Goal: Transaction & Acquisition: Subscribe to service/newsletter

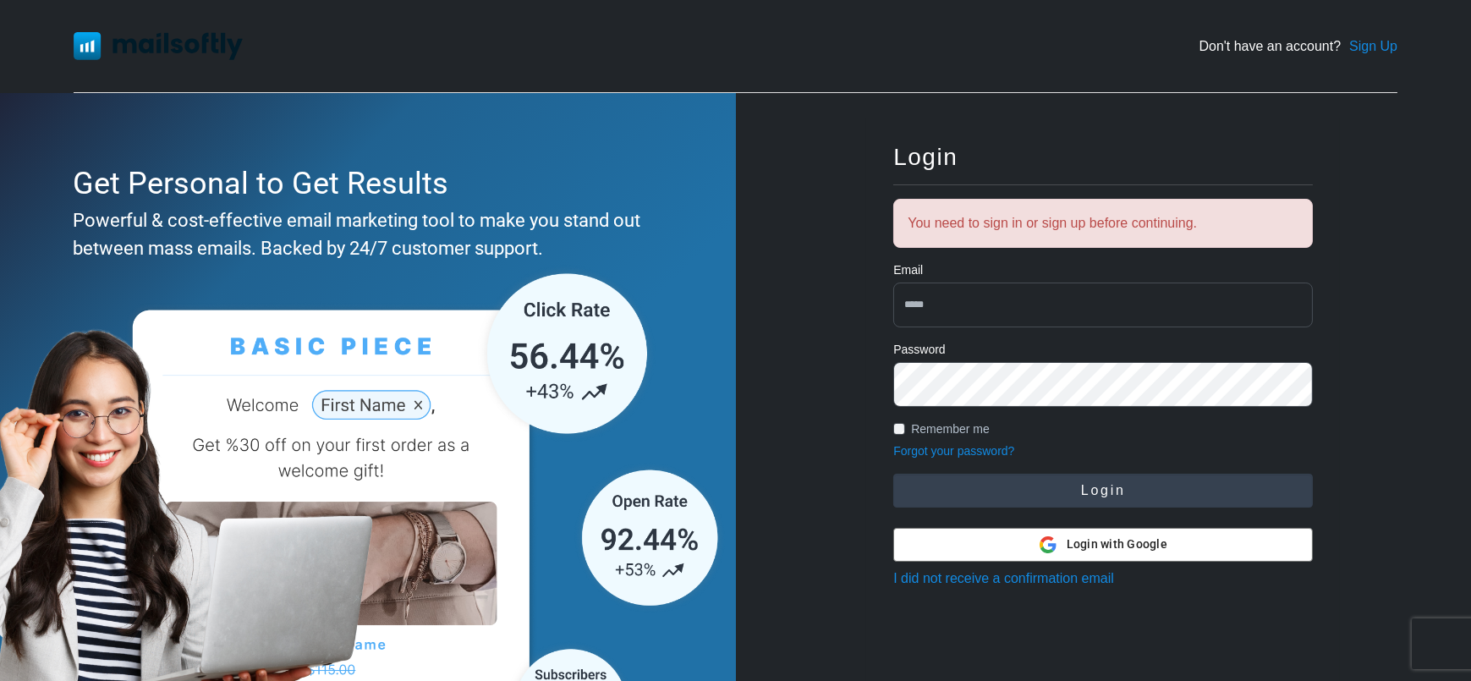
type input "**********"
click at [1058, 475] on button "Login" at bounding box center [1103, 491] width 420 height 34
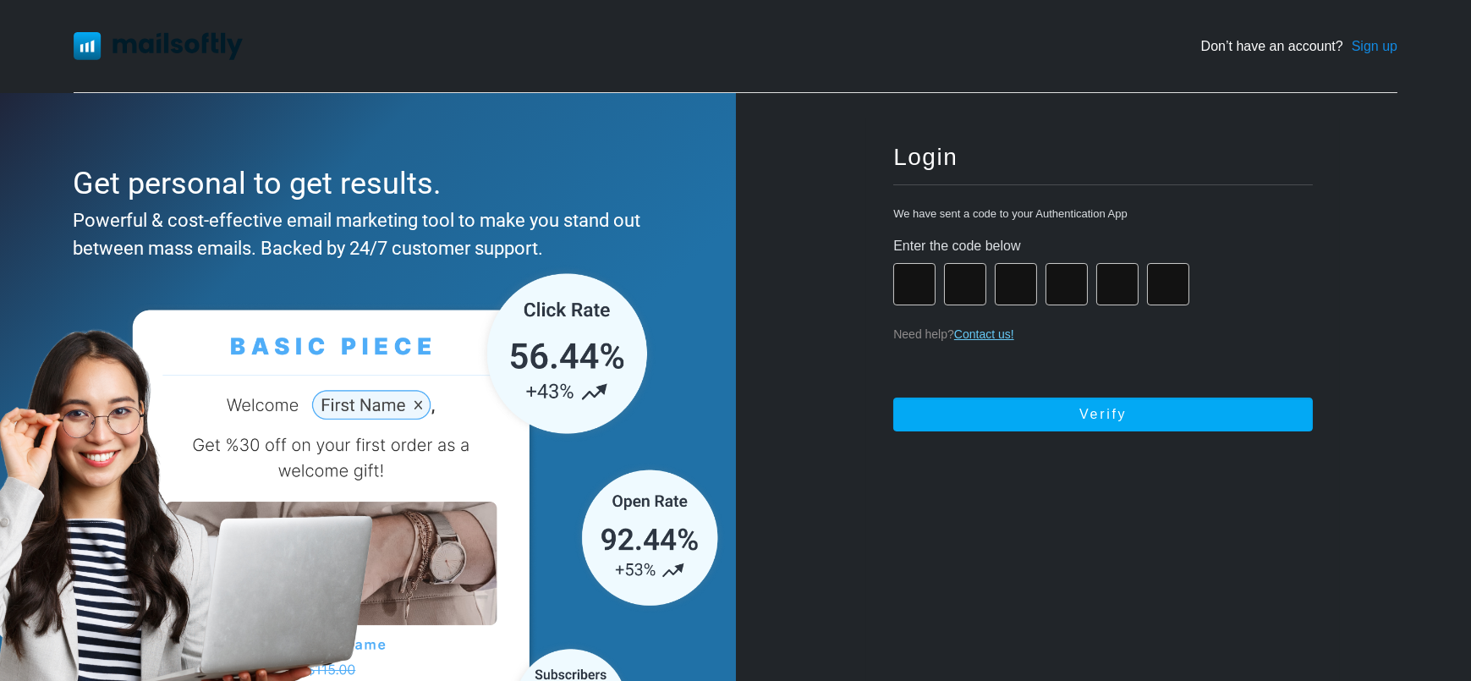
click at [926, 291] on input "number" at bounding box center [914, 284] width 42 height 42
type input "*"
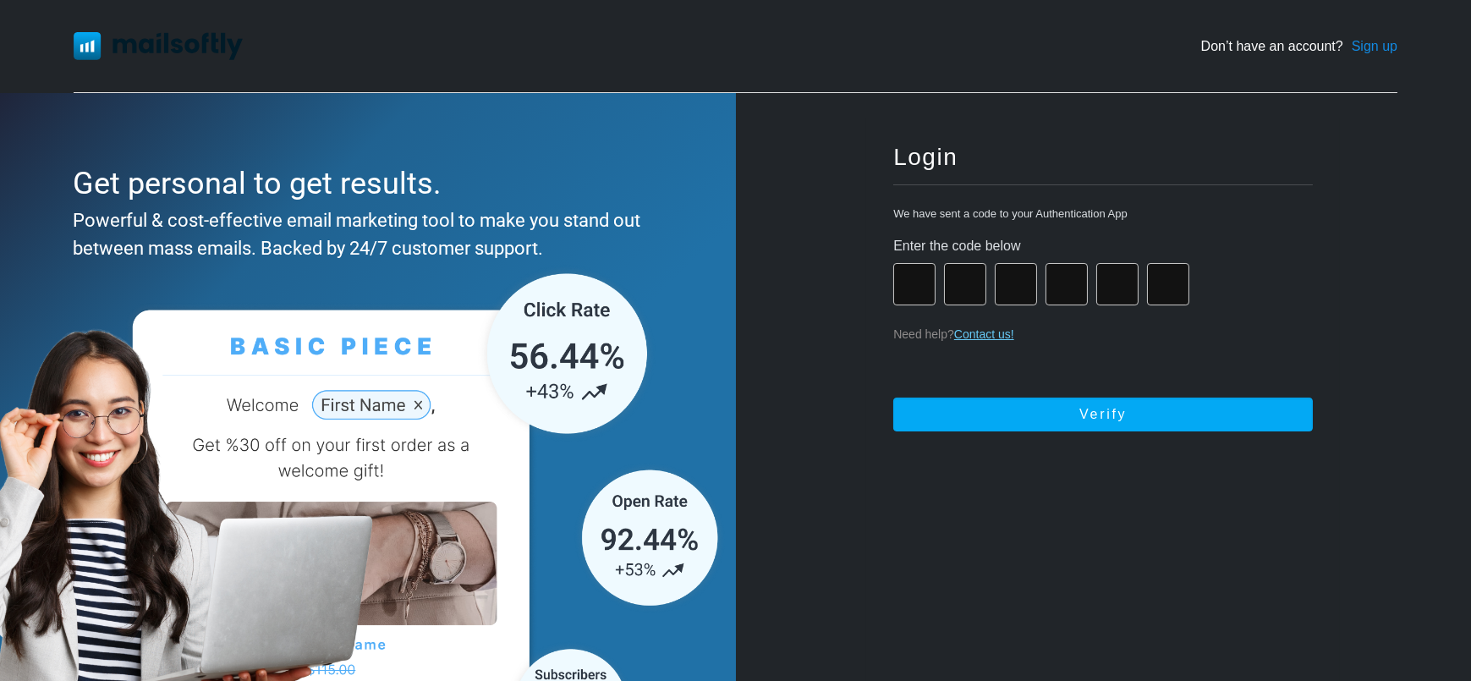
type input "*"
click at [893, 398] on button "Submitting..." at bounding box center [1103, 415] width 420 height 34
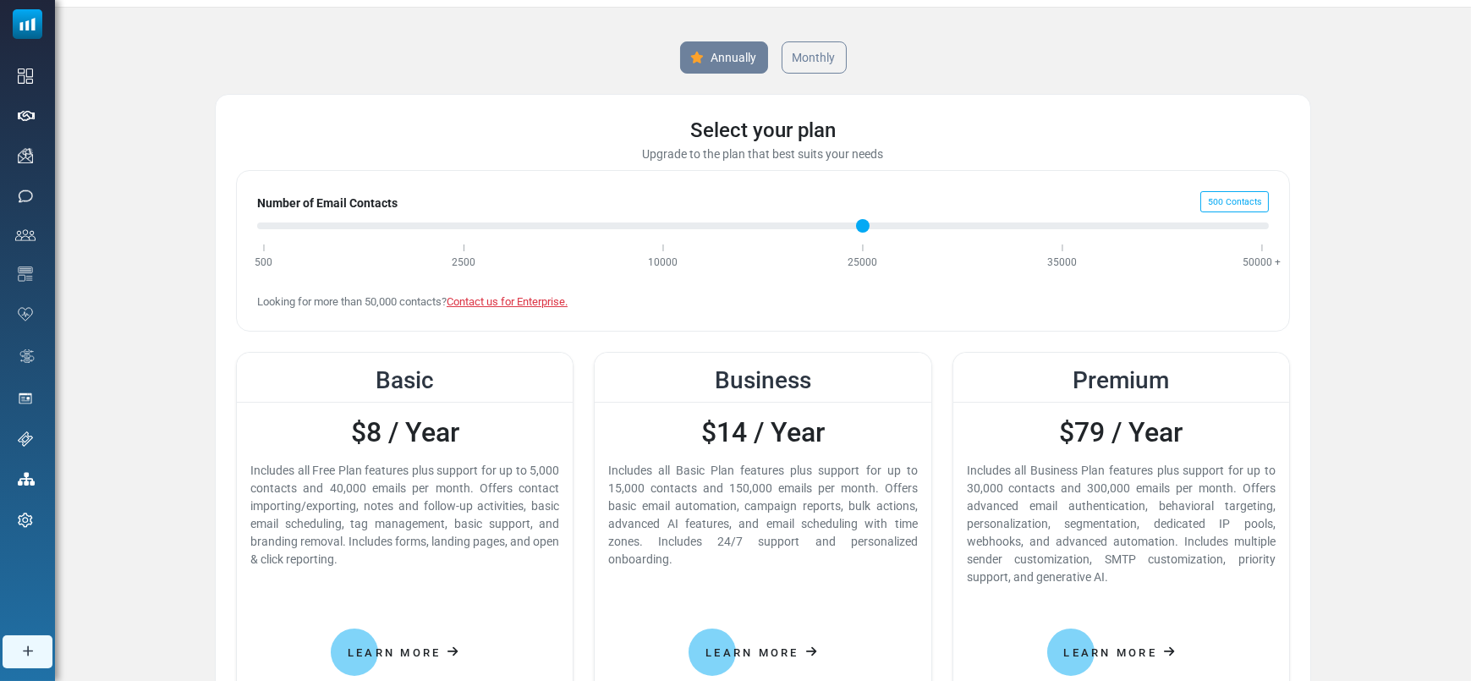
scroll to position [70, 0]
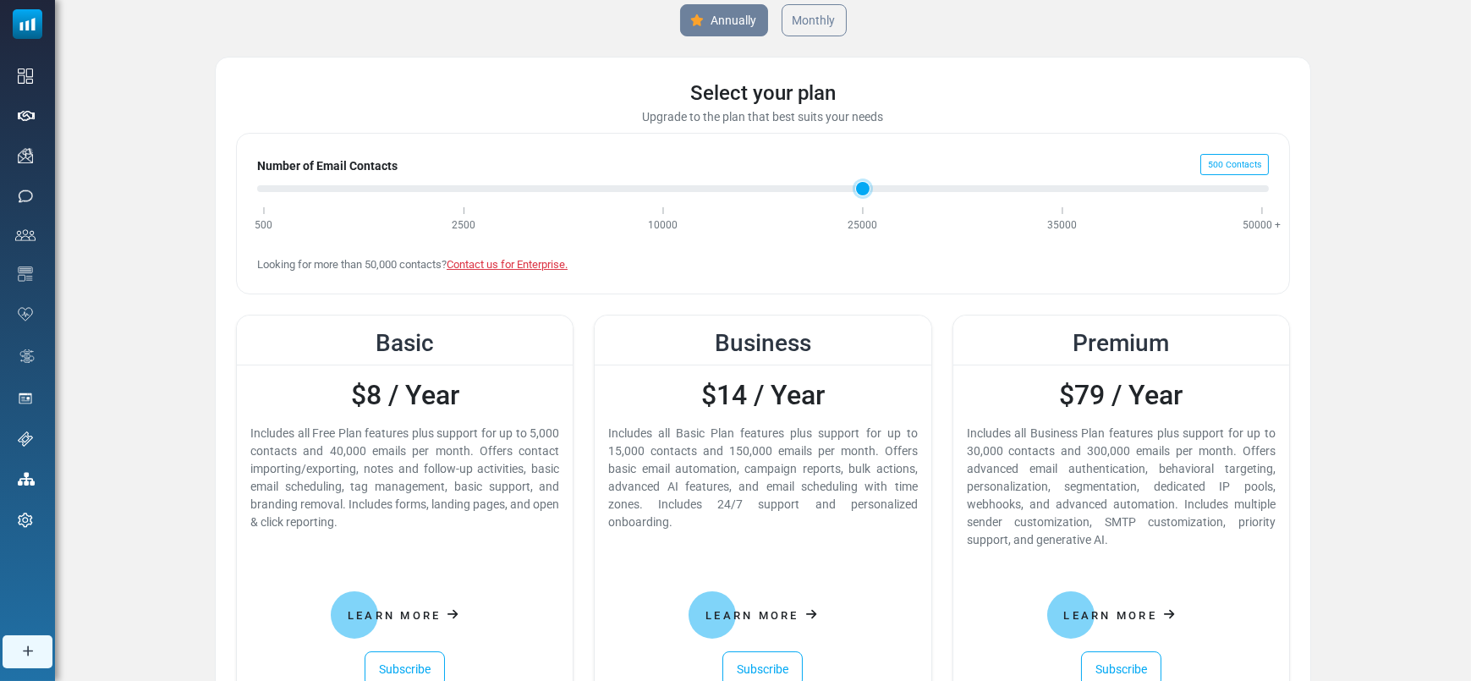
click at [456, 190] on input "Number of Email Contacts" at bounding box center [763, 189] width 1012 height 20
click at [795, 28] on link "Monthly" at bounding box center [814, 20] width 69 height 34
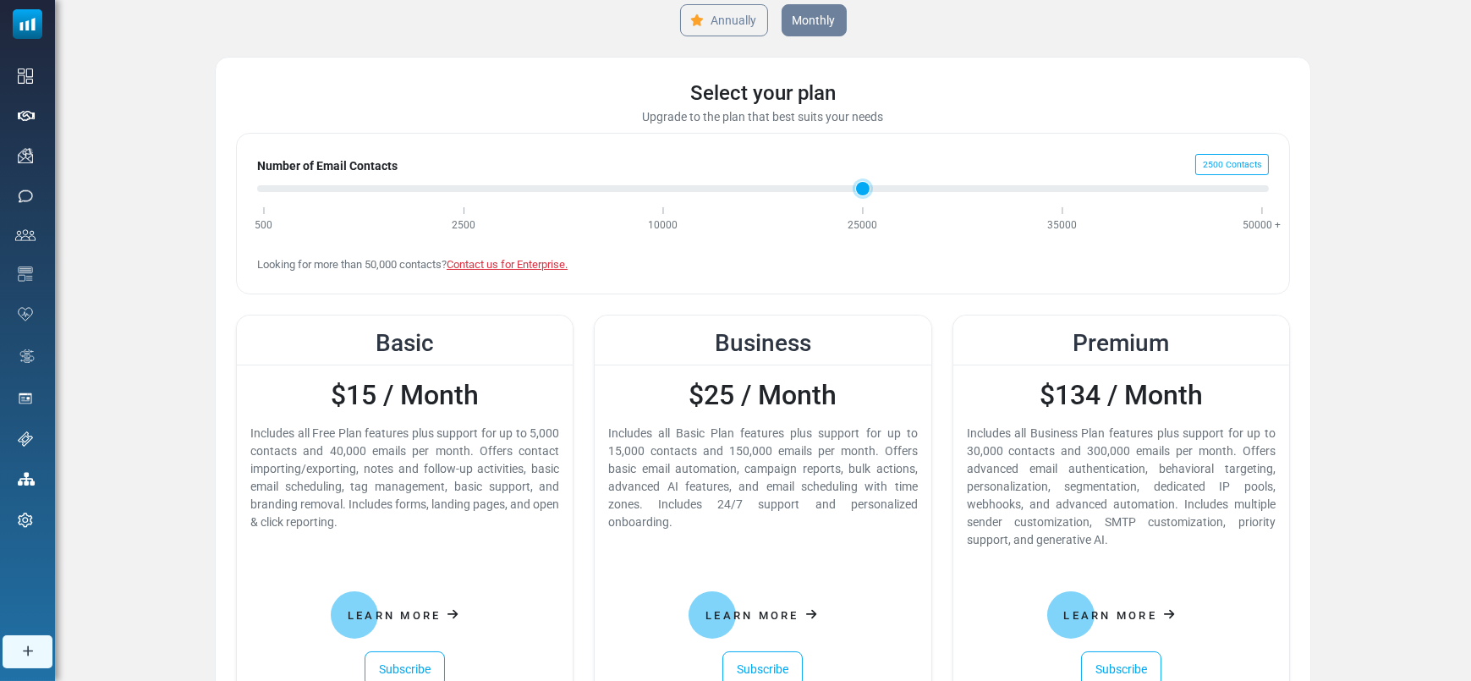
click at [649, 184] on input "Number of Email Contacts" at bounding box center [763, 189] width 1012 height 20
click at [838, 192] on input "Number of Email Contacts" at bounding box center [763, 189] width 1012 height 20
click at [1266, 185] on input "Number of Email Contacts" at bounding box center [763, 189] width 1012 height 20
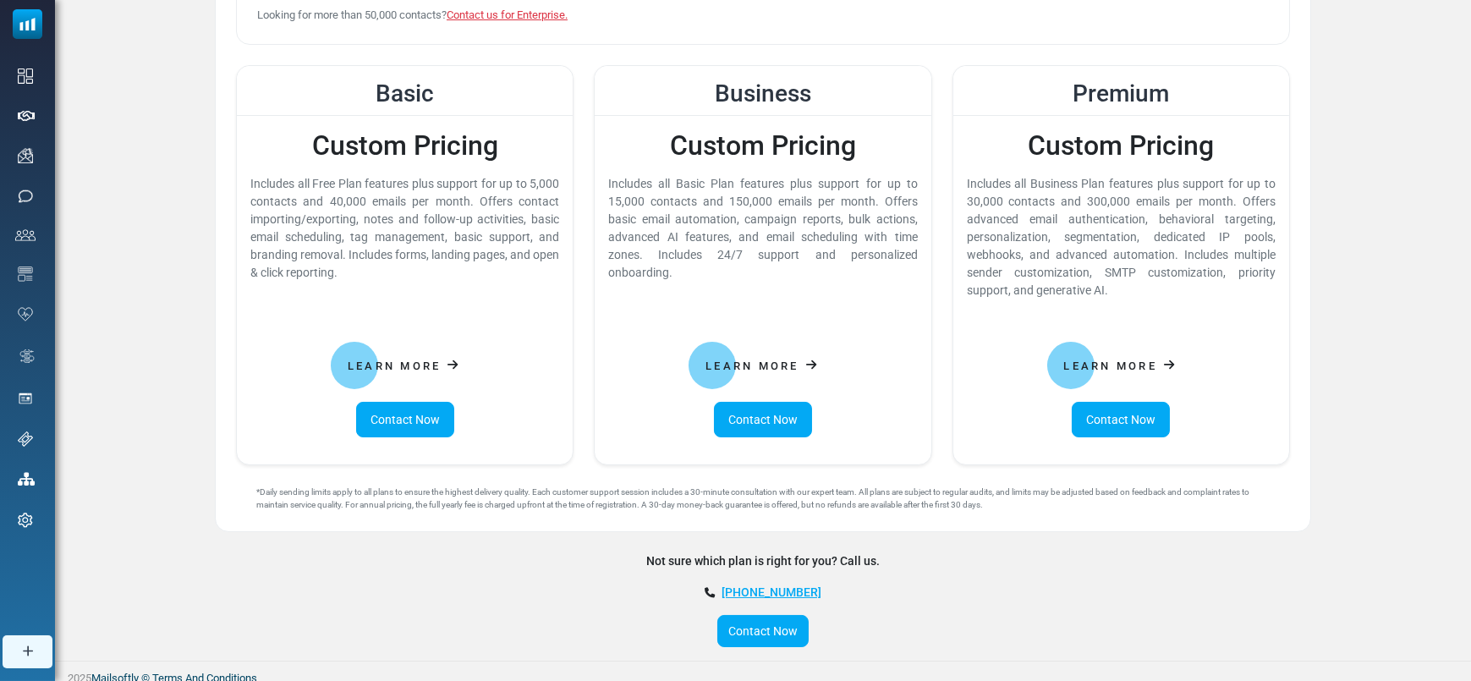
scroll to position [328, 0]
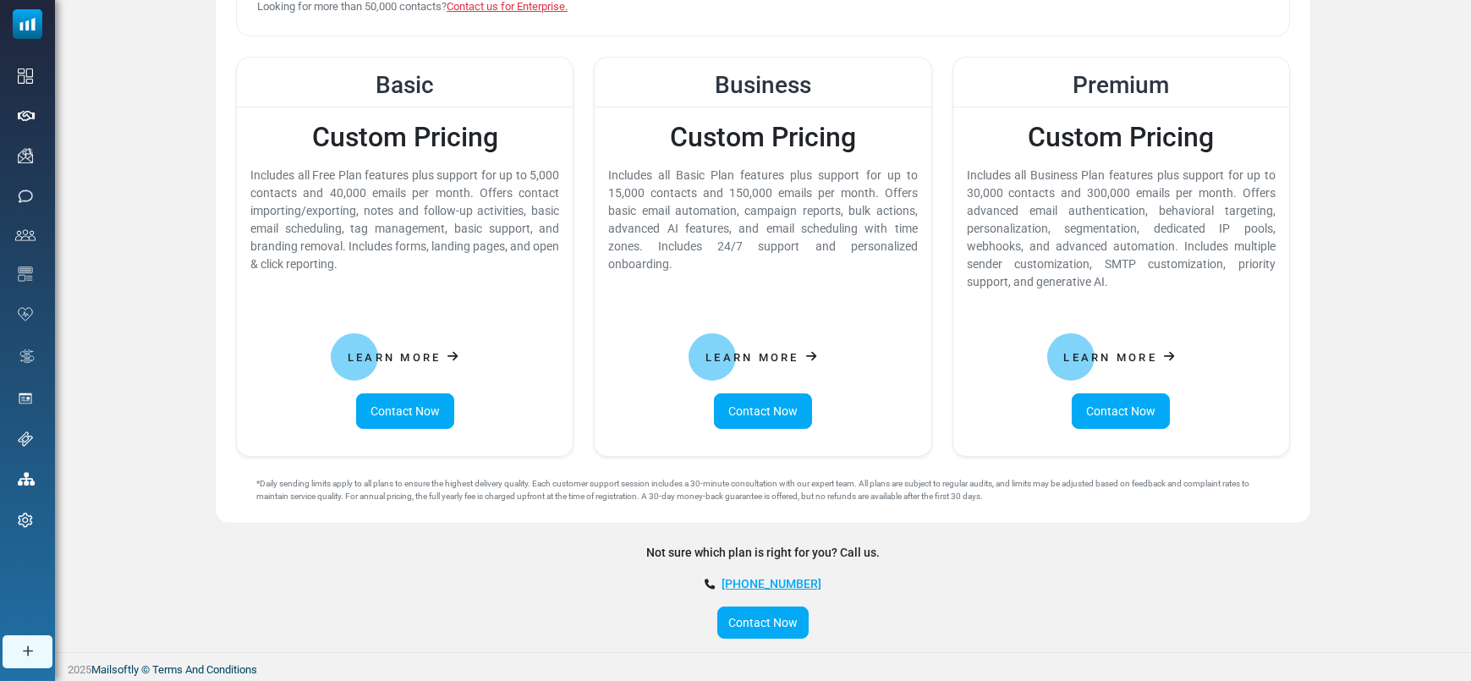
drag, startPoint x: 1254, startPoint y: 149, endPoint x: 1035, endPoint y: 127, distance: 220.2
click at [1035, 127] on h2 "Custom Pricing" at bounding box center [1121, 137] width 309 height 32
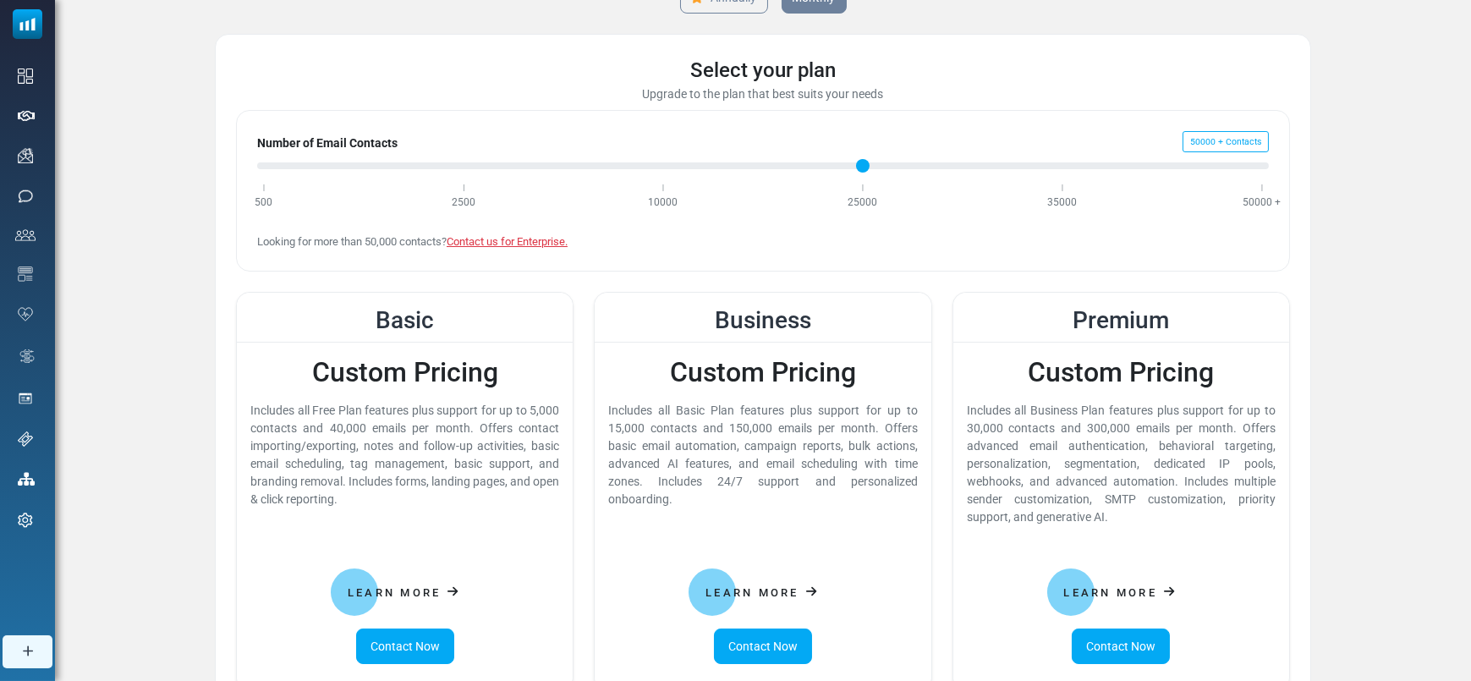
scroll to position [37, 0]
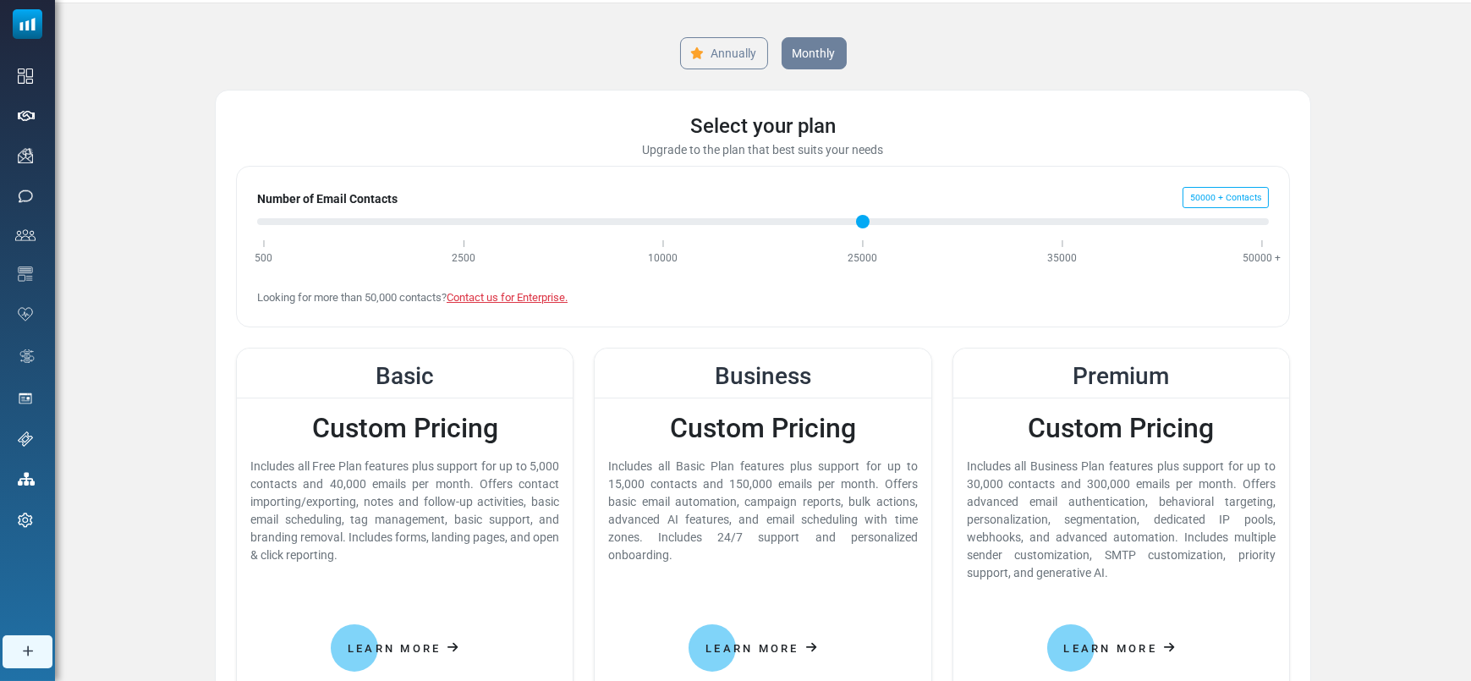
click at [998, 331] on div "Select your plan Upgrade to the plan that best suits your needs Number of Email…" at bounding box center [763, 452] width 1096 height 725
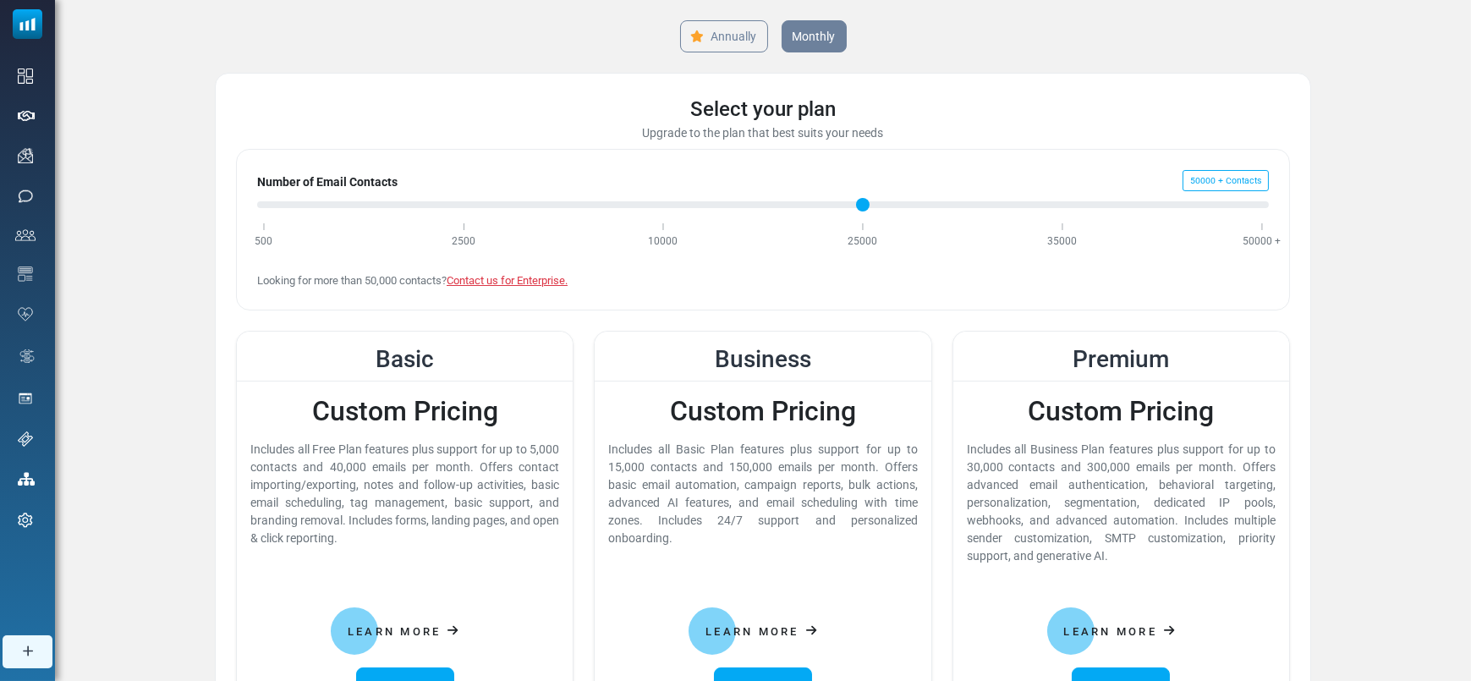
scroll to position [81, 0]
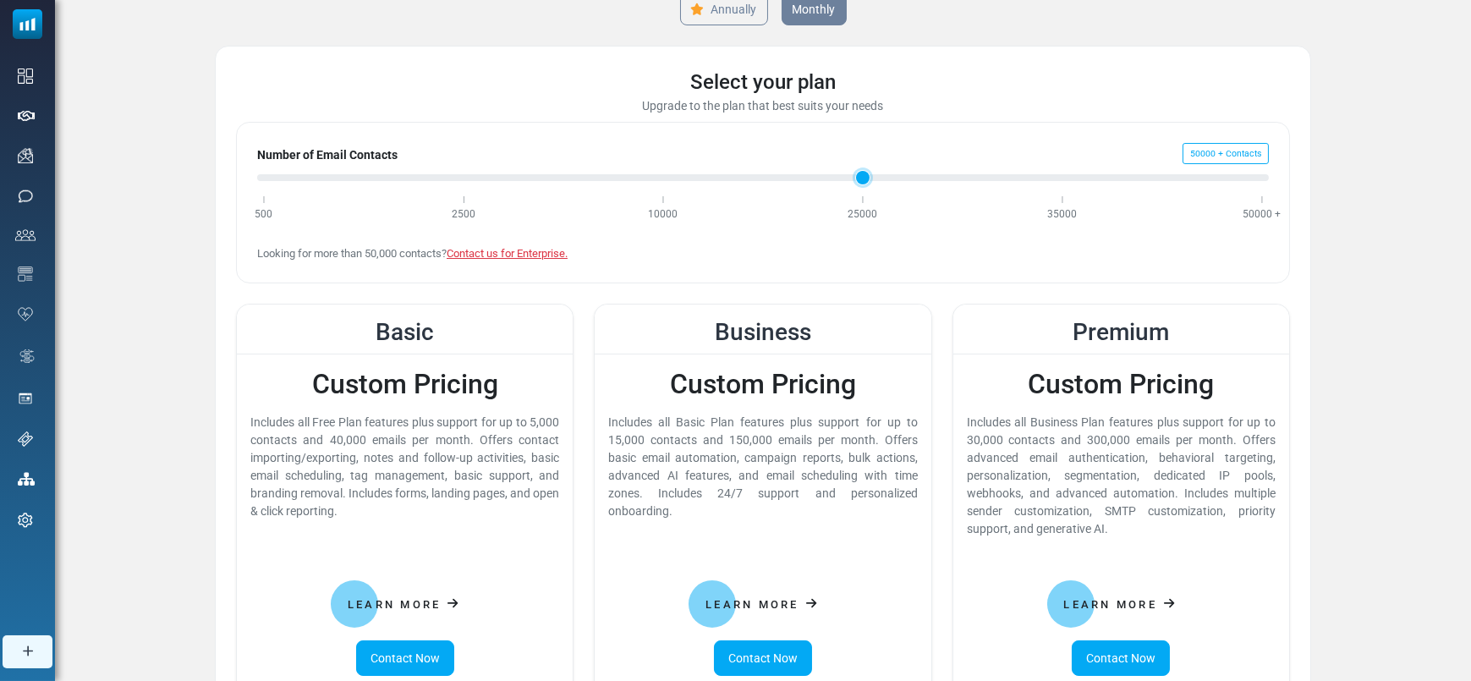
type input "*"
click at [270, 179] on input "Number of Email Contacts" at bounding box center [763, 178] width 1012 height 20
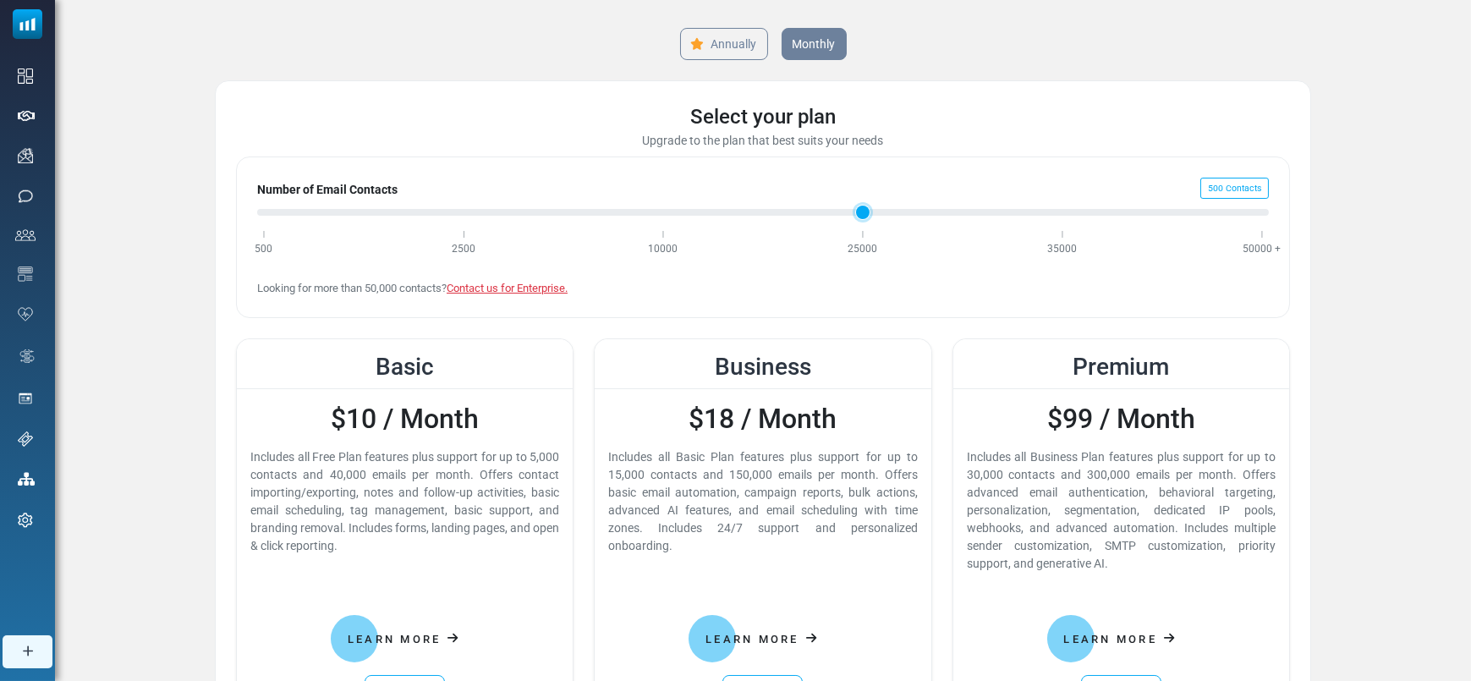
scroll to position [0, 0]
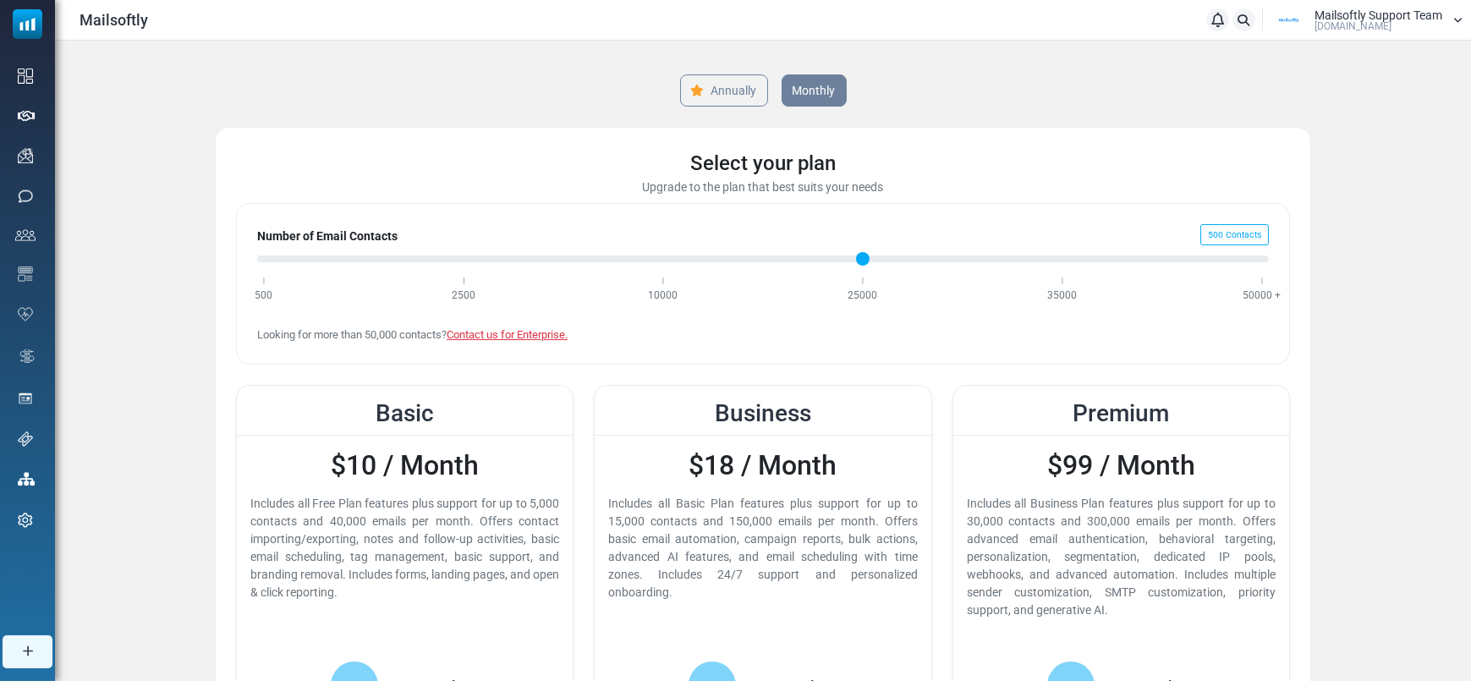
click at [761, 69] on div "Annually Monthly Select your plan Upgrade to the plan that best suits your need…" at bounding box center [763, 511] width 1117 height 940
click at [757, 78] on link "Annually" at bounding box center [724, 91] width 92 height 34
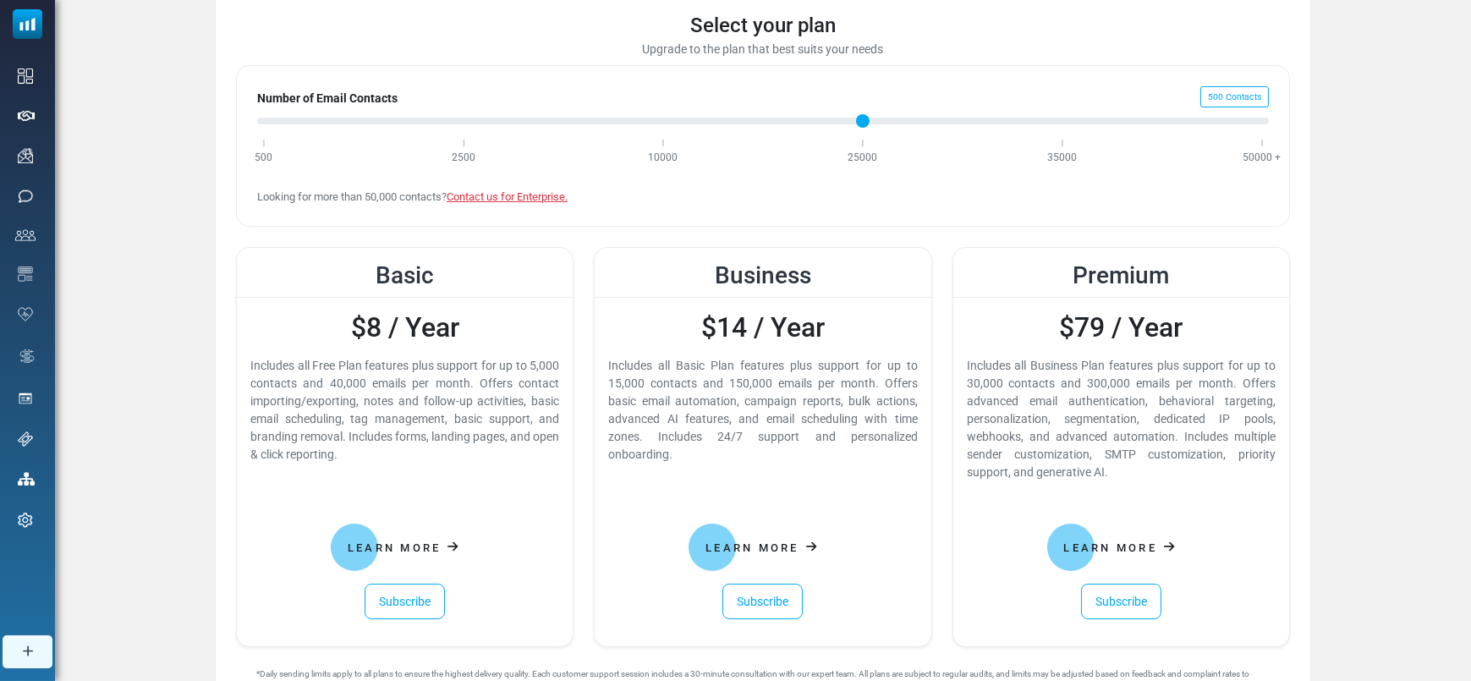
scroll to position [167, 0]
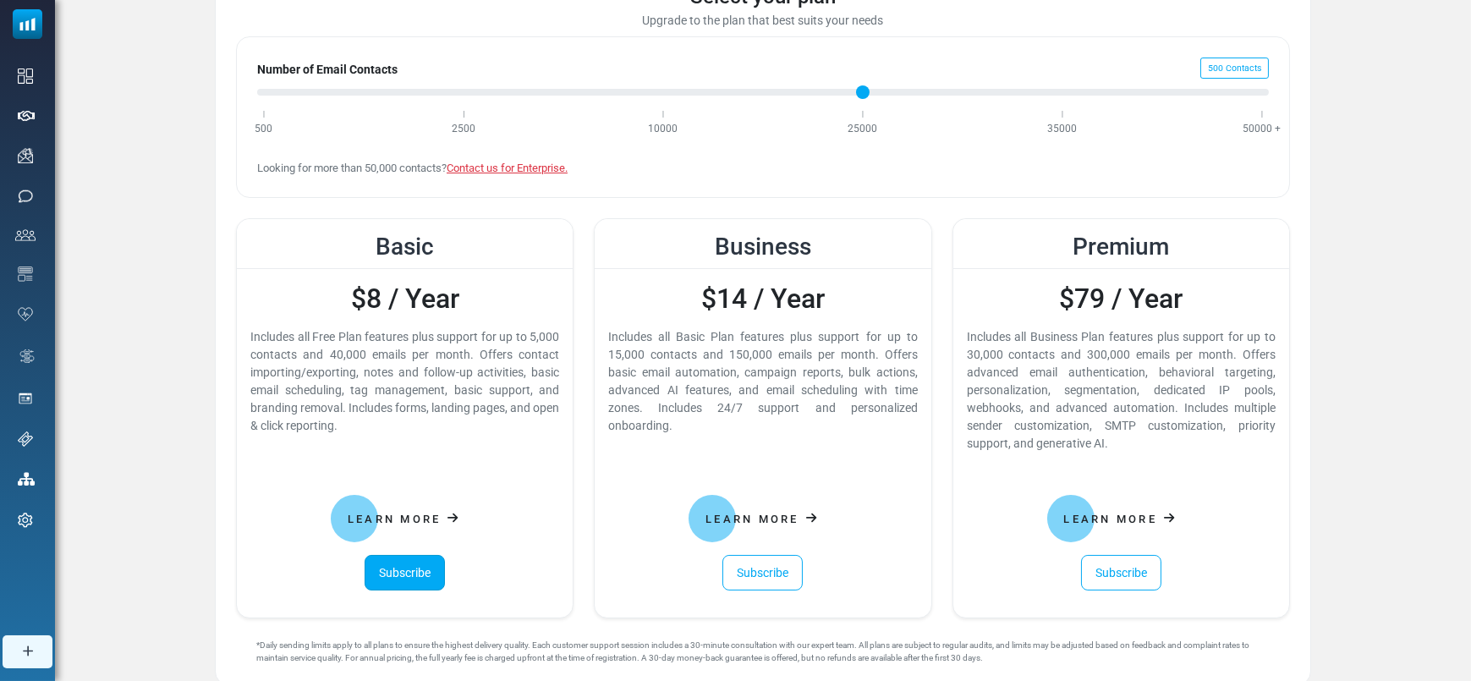
click at [409, 568] on link "Subscribe" at bounding box center [405, 573] width 80 height 36
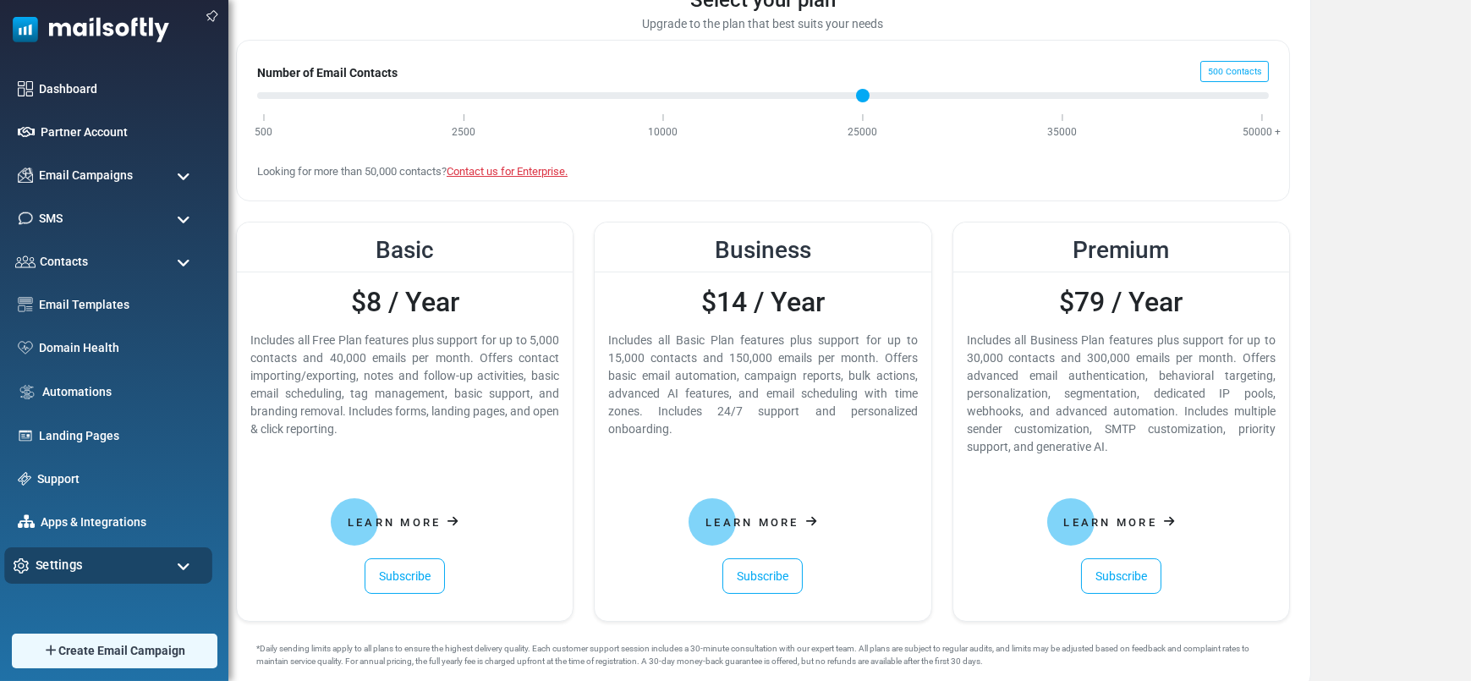
click at [88, 568] on div "Settings" at bounding box center [108, 565] width 208 height 36
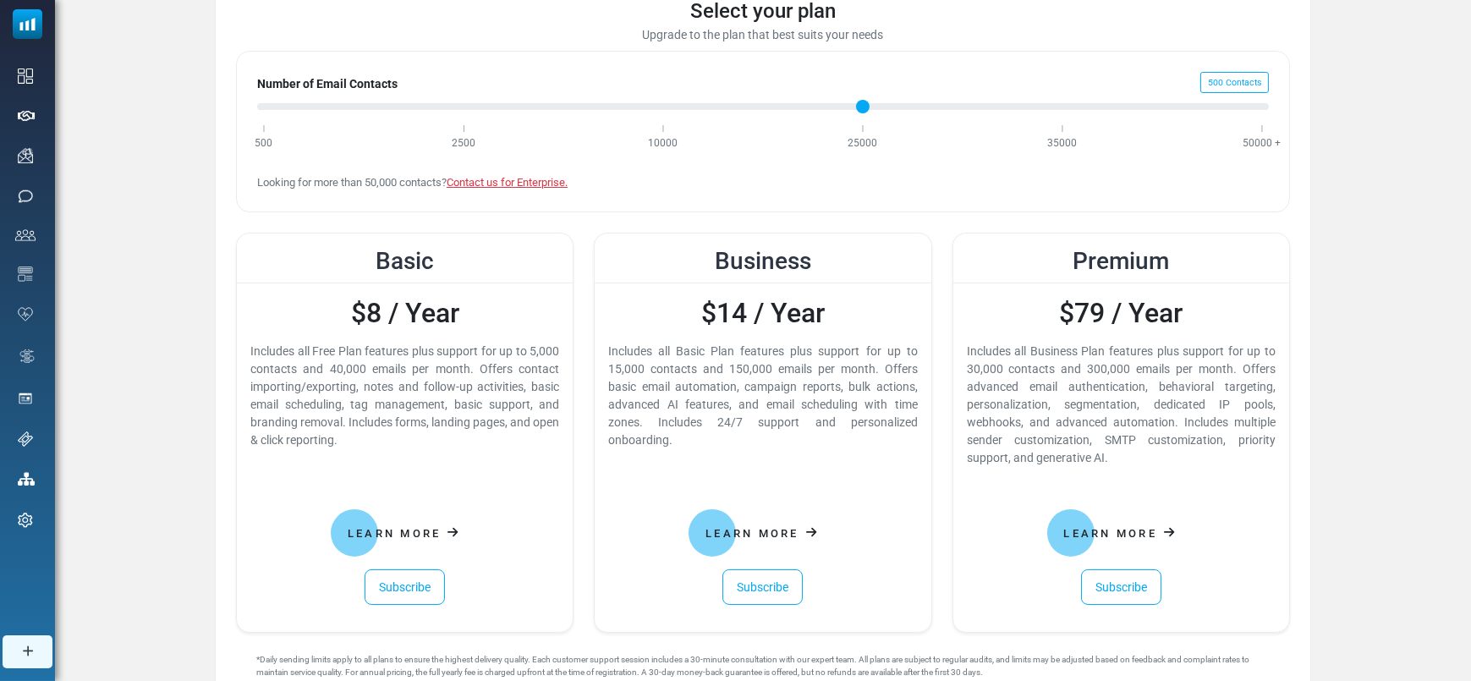
scroll to position [91, 0]
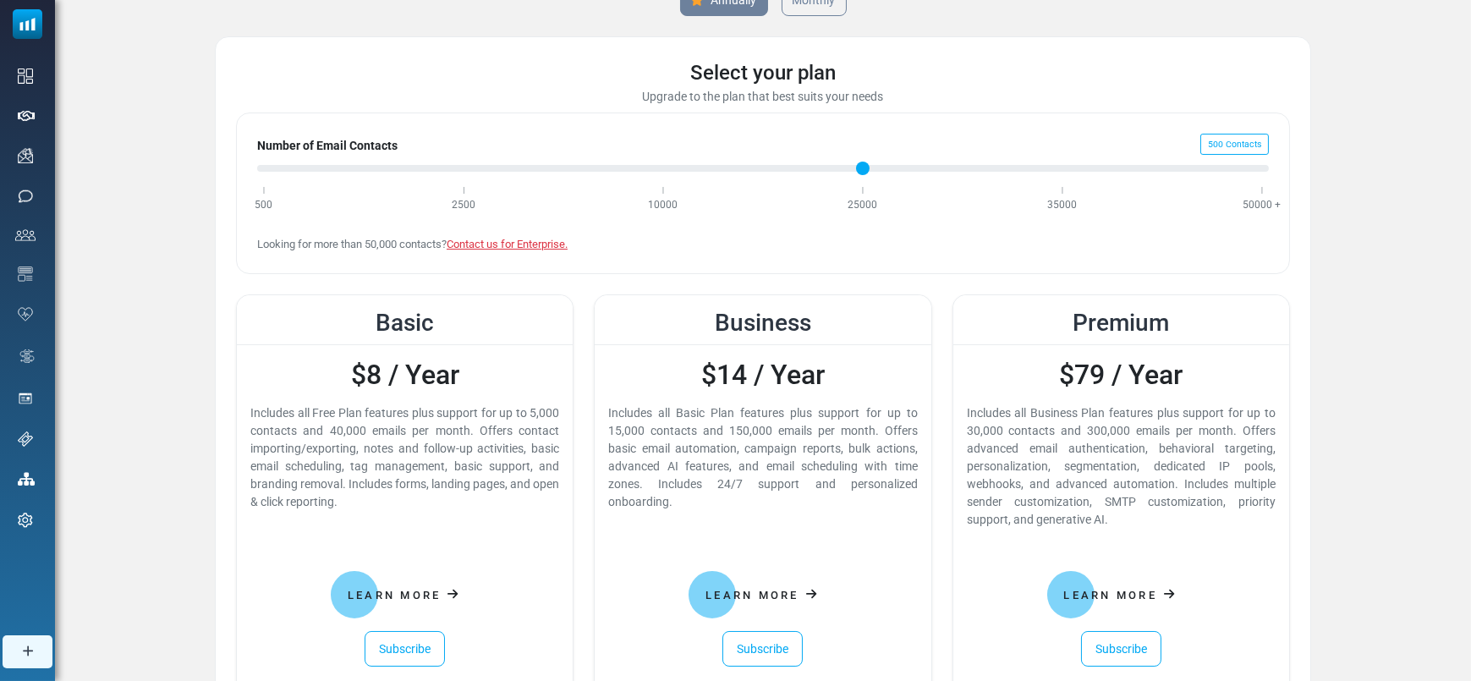
click at [1019, 53] on div "Select your plan Upgrade to the plan that best suits your needs Number of Email…" at bounding box center [763, 398] width 1096 height 725
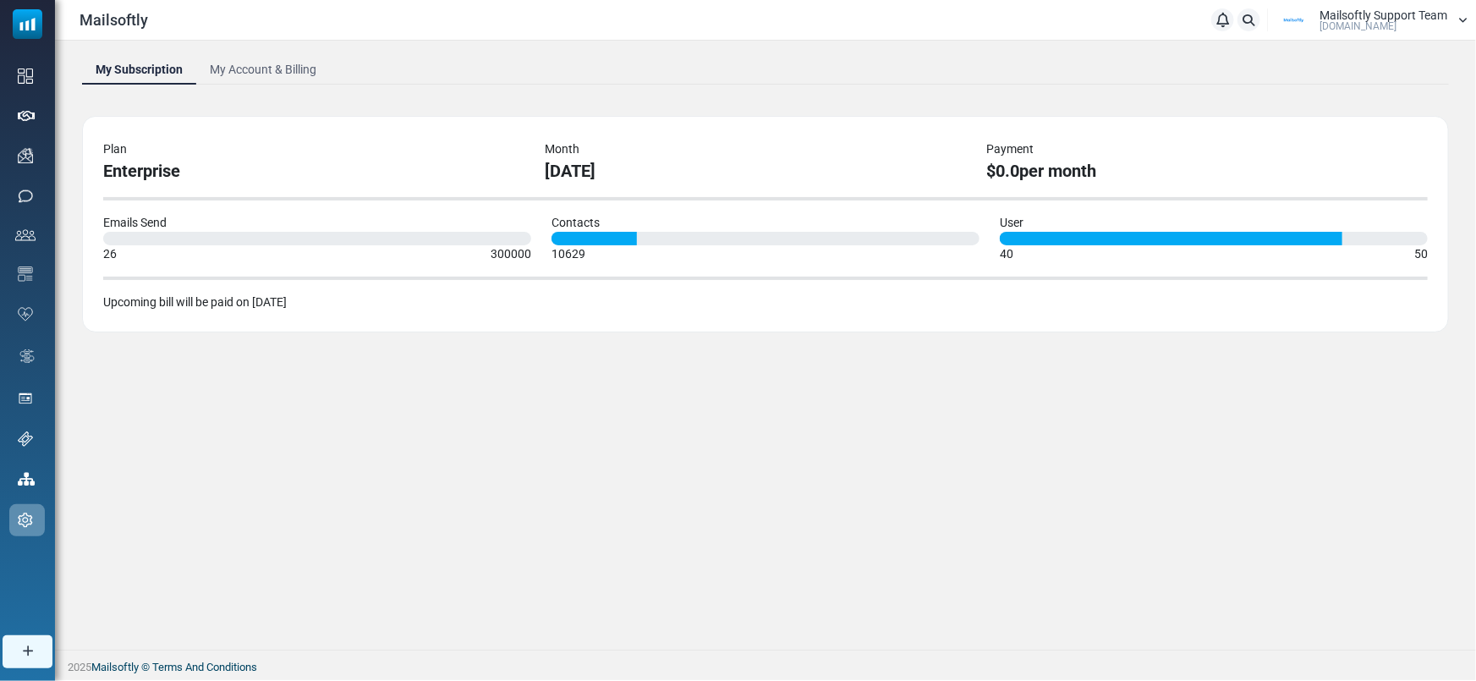
drag, startPoint x: 1150, startPoint y: 166, endPoint x: 238, endPoint y: 163, distance: 912.0
click at [238, 163] on div "Plan Enterprise Month [DATE] Payment $0.0 per month" at bounding box center [755, 161] width 1325 height 43
click at [793, 120] on div "Plan Enterprise Month [DATE] Payment $0.0 per month Emails Send 26 300000 Conta…" at bounding box center [765, 224] width 1367 height 217
click at [1229, 161] on div "$0.0 per month" at bounding box center [1196, 170] width 421 height 25
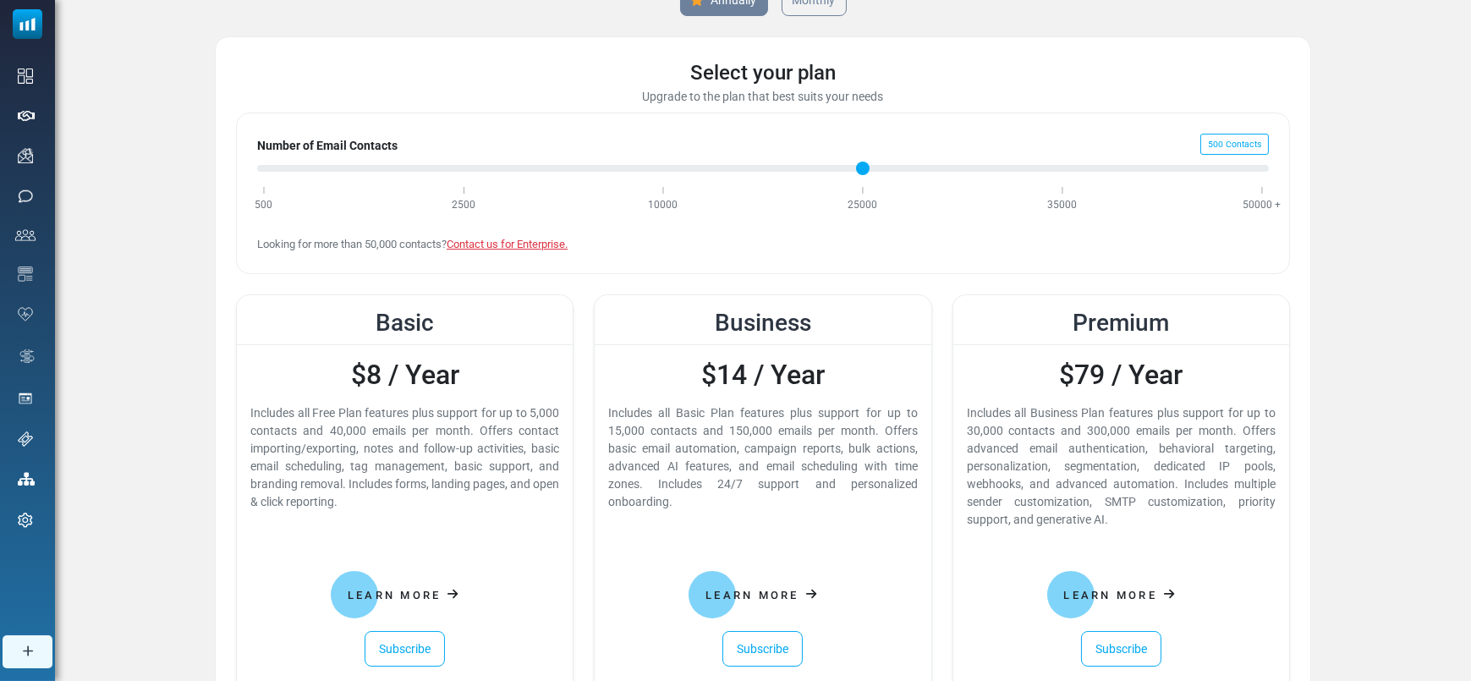
click at [1399, 123] on div "Annually Monthly Select your plan Upgrade to the plan that best suits your need…" at bounding box center [763, 420] width 1416 height 940
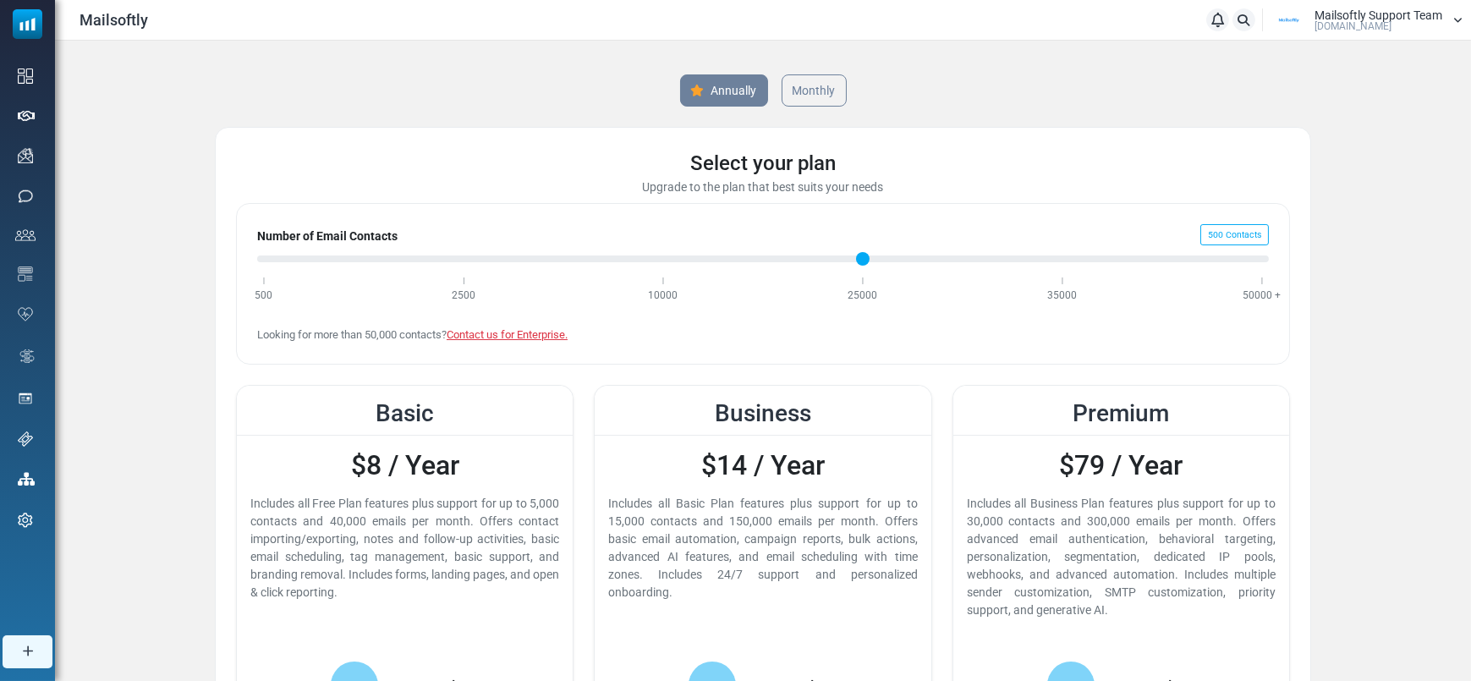
click at [1399, 114] on div "Annually Monthly Select your plan Upgrade to the plan that best suits your need…" at bounding box center [763, 511] width 1416 height 940
click at [1001, 86] on div "Annually Monthly" at bounding box center [763, 90] width 1096 height 32
click at [464, 260] on input "Number of Email Contacts" at bounding box center [763, 259] width 1012 height 20
click at [818, 80] on link "Monthly" at bounding box center [814, 91] width 69 height 34
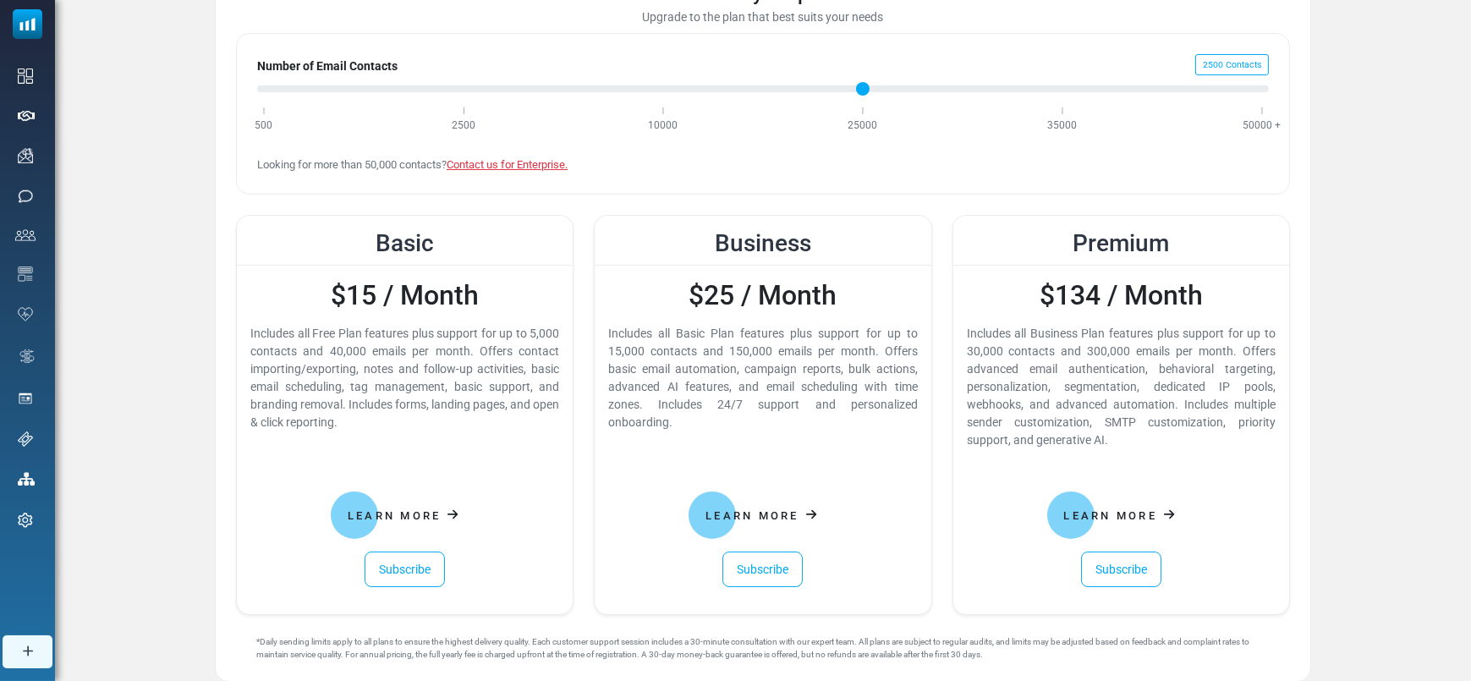
scroll to position [171, 0]
type input "*"
click at [261, 91] on input "Number of Email Contacts" at bounding box center [763, 88] width 1012 height 20
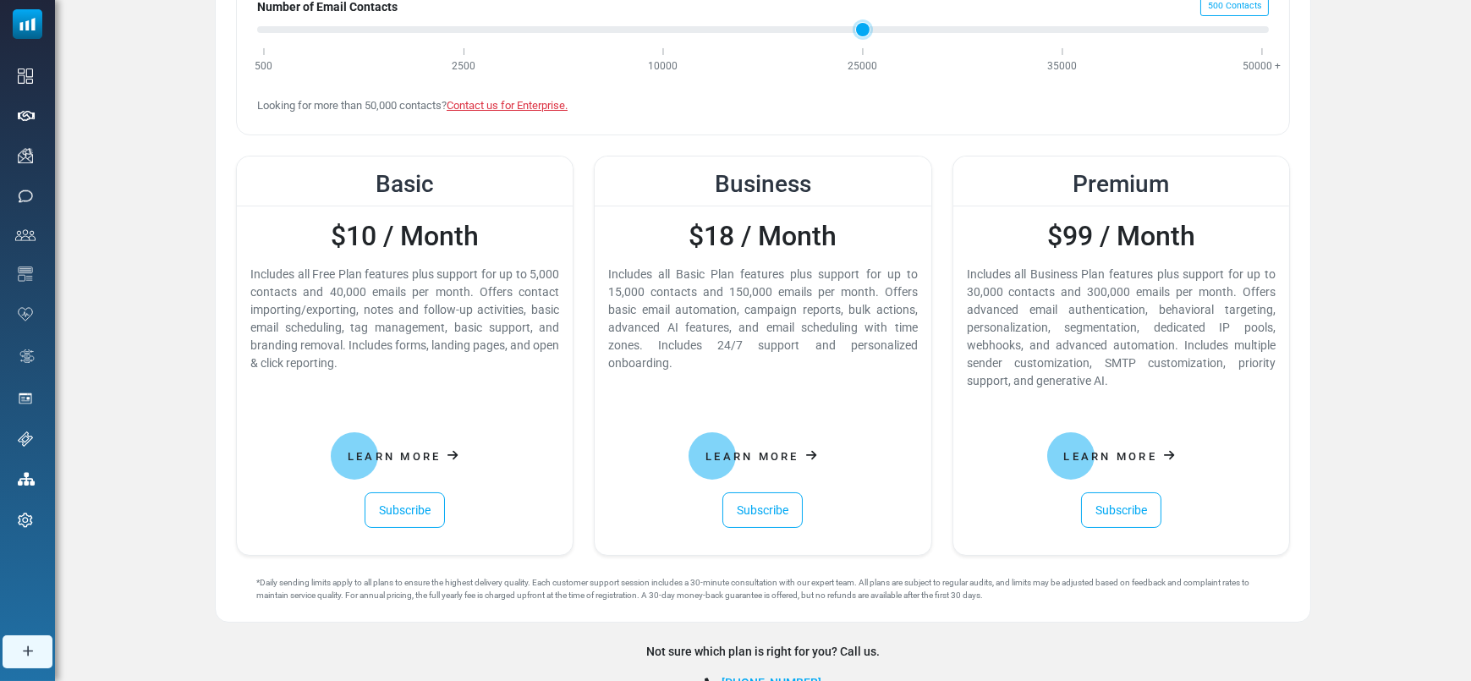
scroll to position [234, 0]
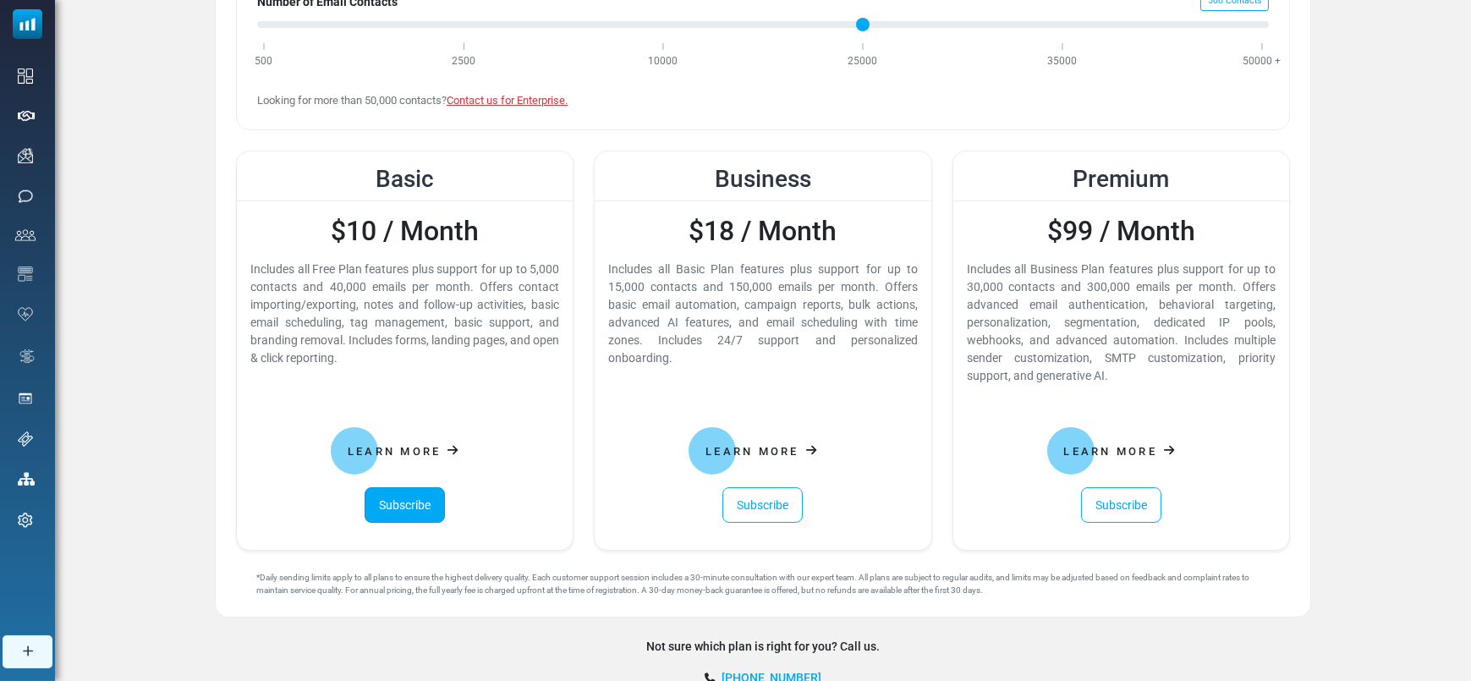
click at [426, 501] on link "Subscribe" at bounding box center [405, 505] width 80 height 36
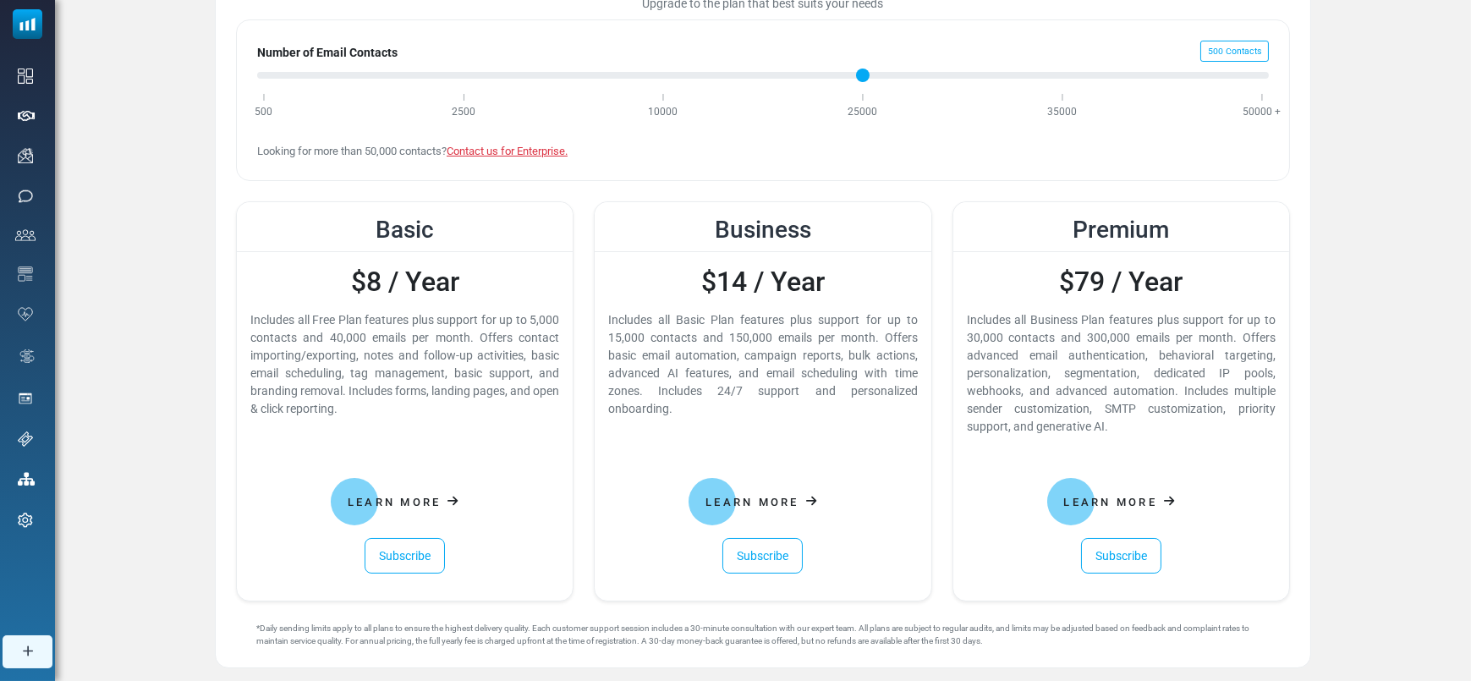
scroll to position [187, 0]
